Goal: Transaction & Acquisition: Obtain resource

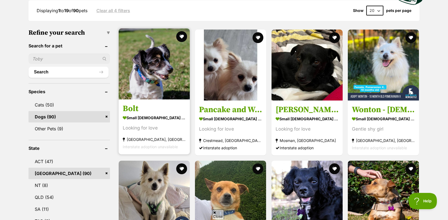
click at [129, 106] on h3 "Bolt" at bounding box center [154, 109] width 63 height 10
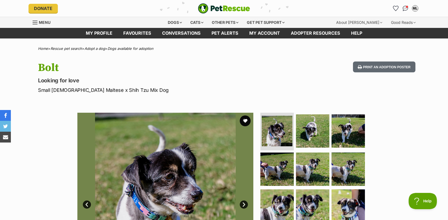
click at [241, 201] on img at bounding box center [165, 201] width 176 height 176
